Goal: Task Accomplishment & Management: Manage account settings

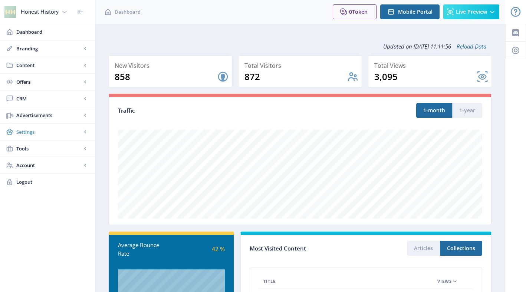
click at [27, 131] on span "Settings" at bounding box center [48, 131] width 65 height 7
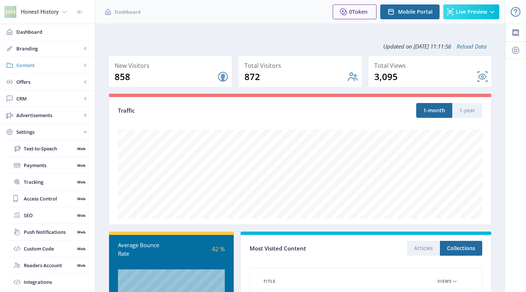
click at [39, 65] on span "Content" at bounding box center [48, 65] width 65 height 7
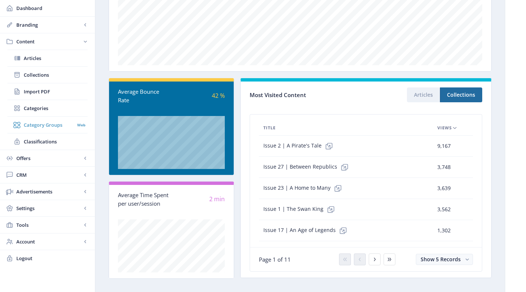
scroll to position [161, 0]
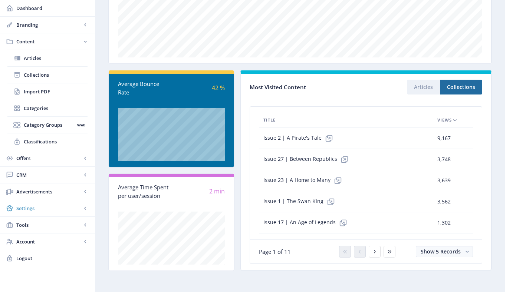
click at [29, 209] on span "Settings" at bounding box center [48, 208] width 65 height 7
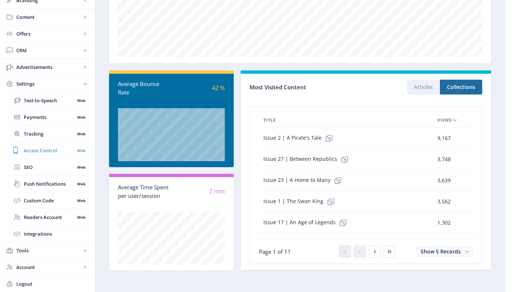
click at [41, 151] on span "Access Control" at bounding box center [49, 150] width 51 height 7
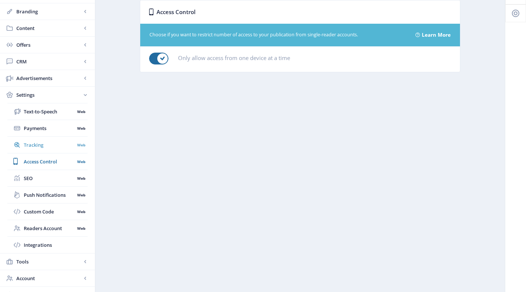
scroll to position [48, 0]
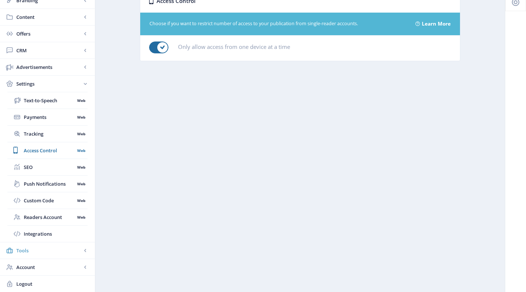
click at [34, 252] on span "Tools" at bounding box center [48, 250] width 65 height 7
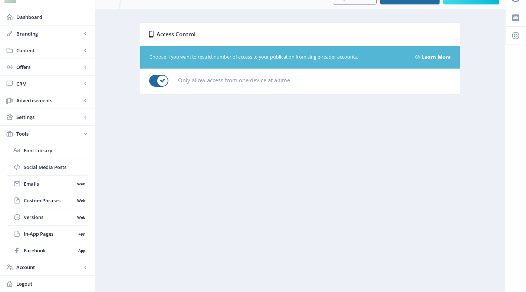
scroll to position [15, 0]
click at [33, 263] on link "Account" at bounding box center [47, 267] width 95 height 16
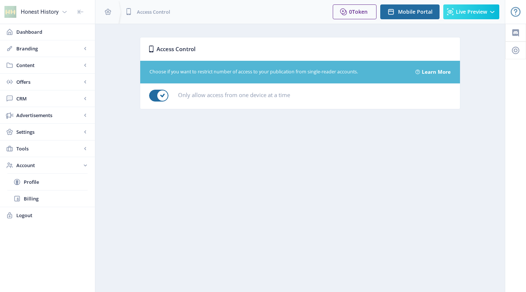
scroll to position [0, 0]
click at [37, 52] on link "Branding" at bounding box center [47, 48] width 95 height 16
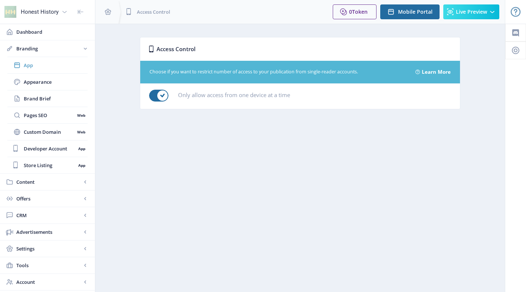
click at [35, 67] on span "App" at bounding box center [56, 65] width 64 height 7
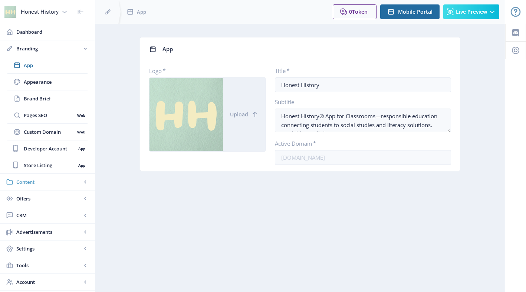
click at [35, 183] on span "Content" at bounding box center [48, 182] width 65 height 7
